Goal: Communication & Community: Participate in discussion

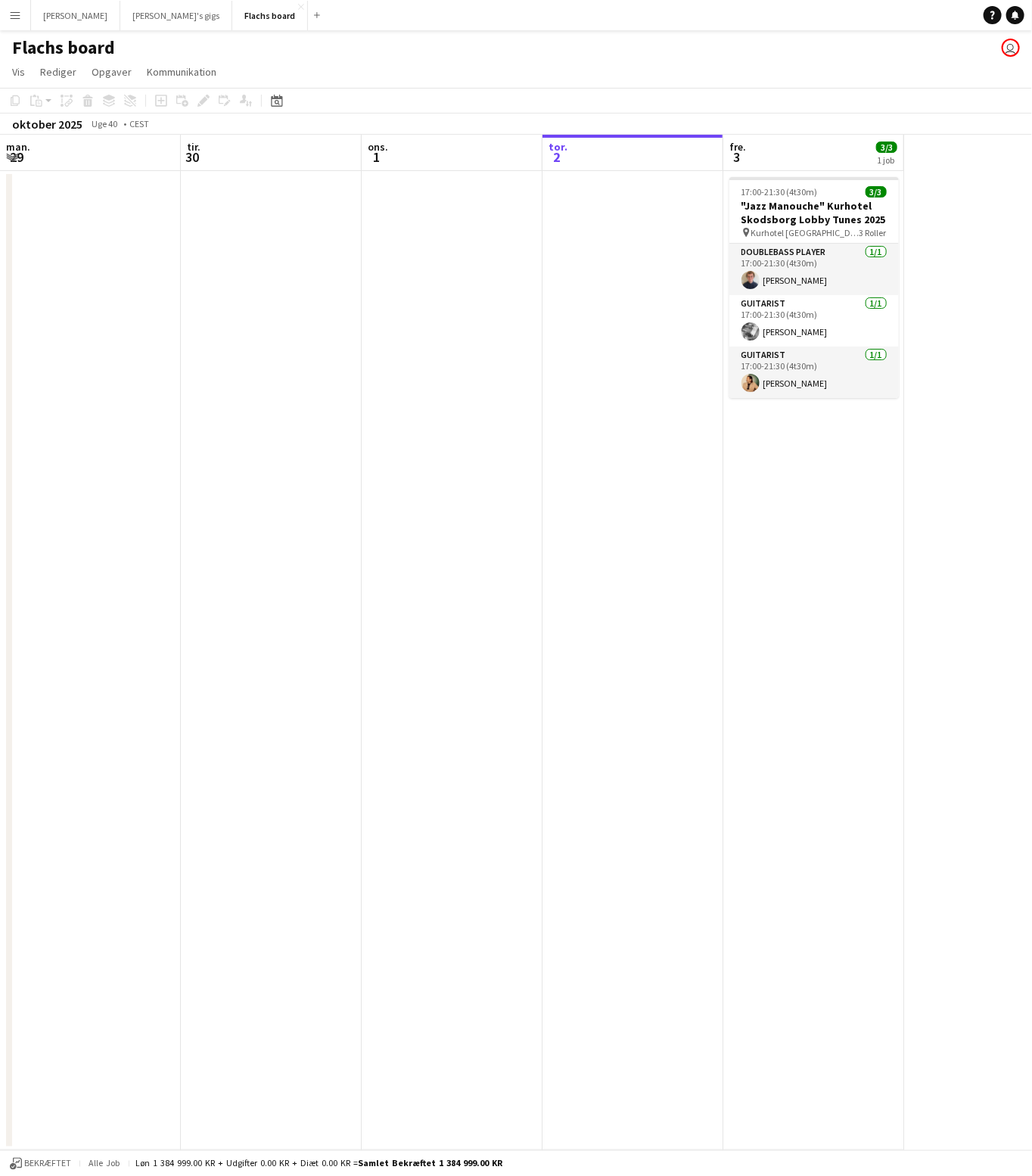
click at [12, 29] on button "Menu" at bounding box center [15, 15] width 31 height 31
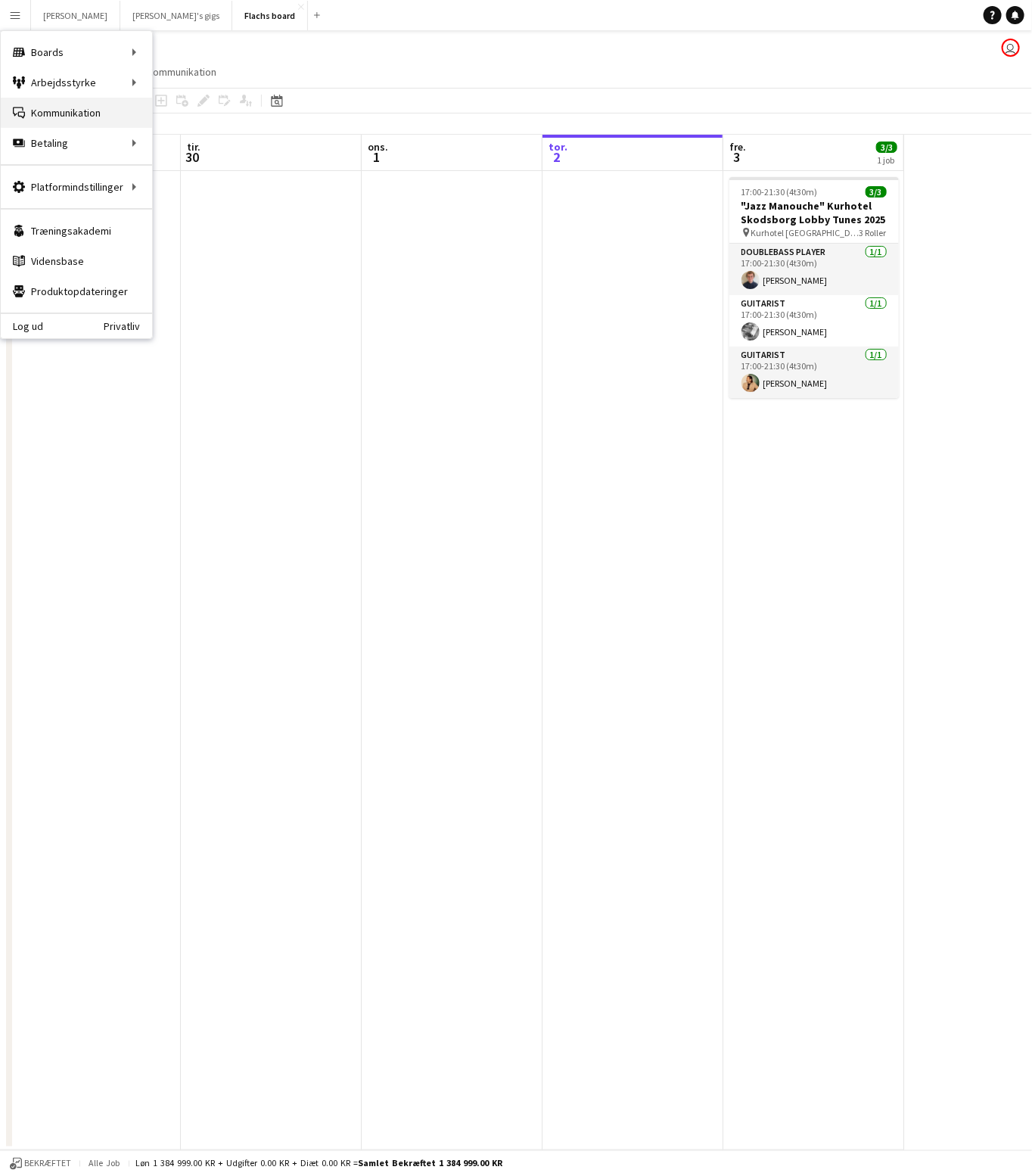
click at [28, 101] on link "Kommunikation Kommunikation" at bounding box center [77, 113] width 151 height 31
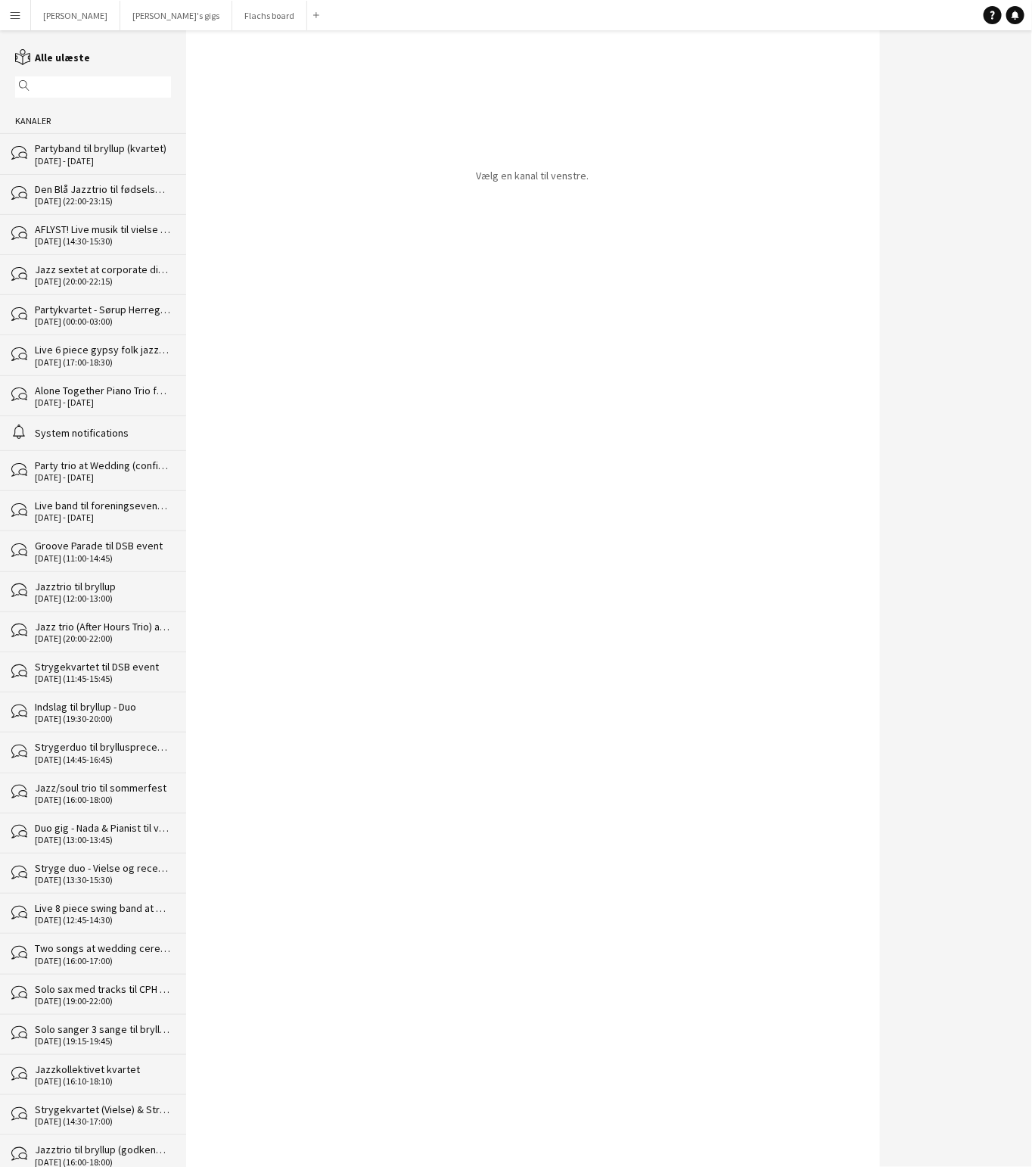
click at [75, 191] on div "Den Blå Jazztrio til fødselsdag på Nimb 60 min" at bounding box center [103, 188] width 136 height 14
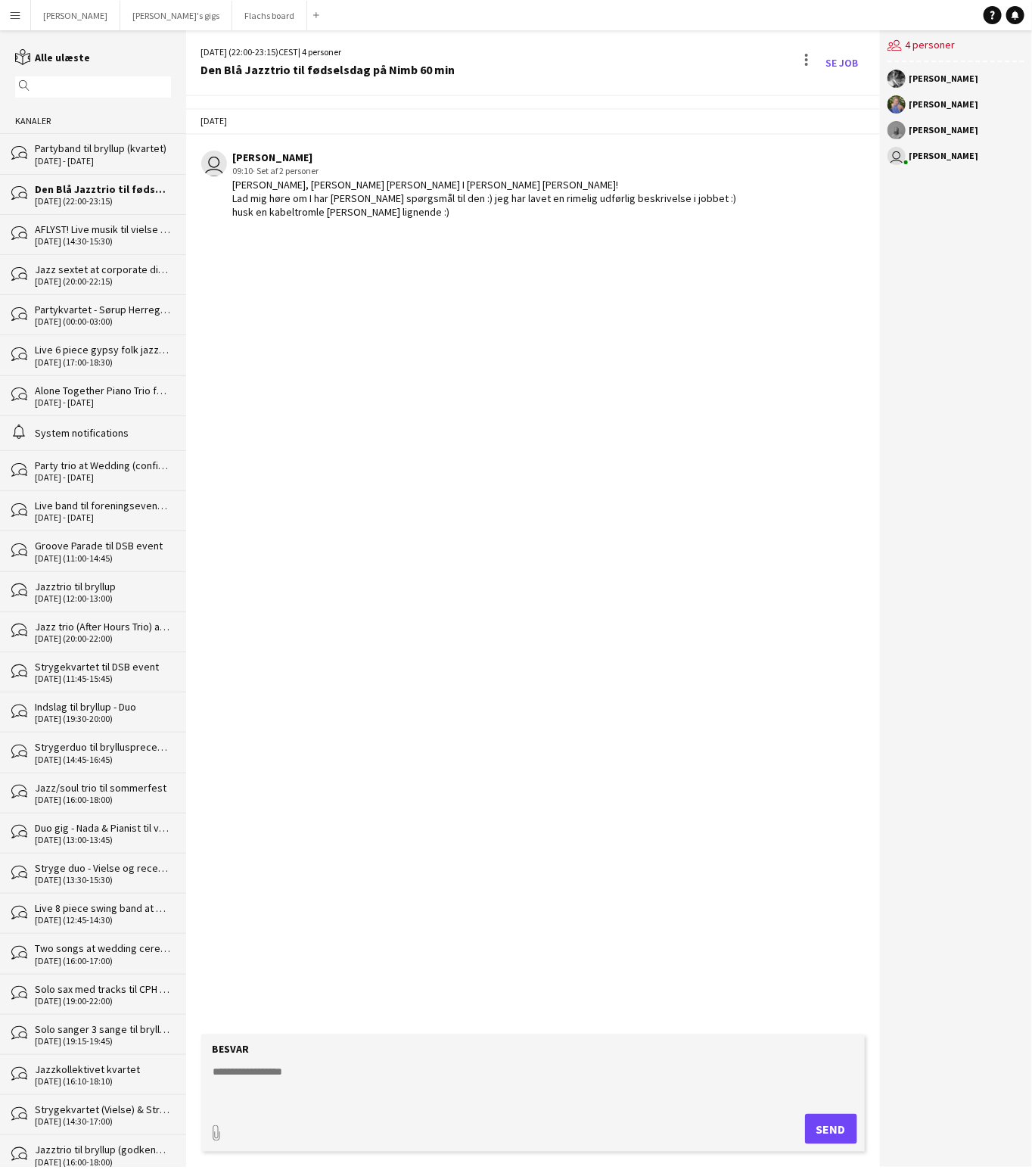
click at [360, 1081] on textarea at bounding box center [535, 1083] width 648 height 40
type textarea "**********"
click at [853, 1132] on button "Send" at bounding box center [831, 1129] width 52 height 31
